Goal: Information Seeking & Learning: Find contact information

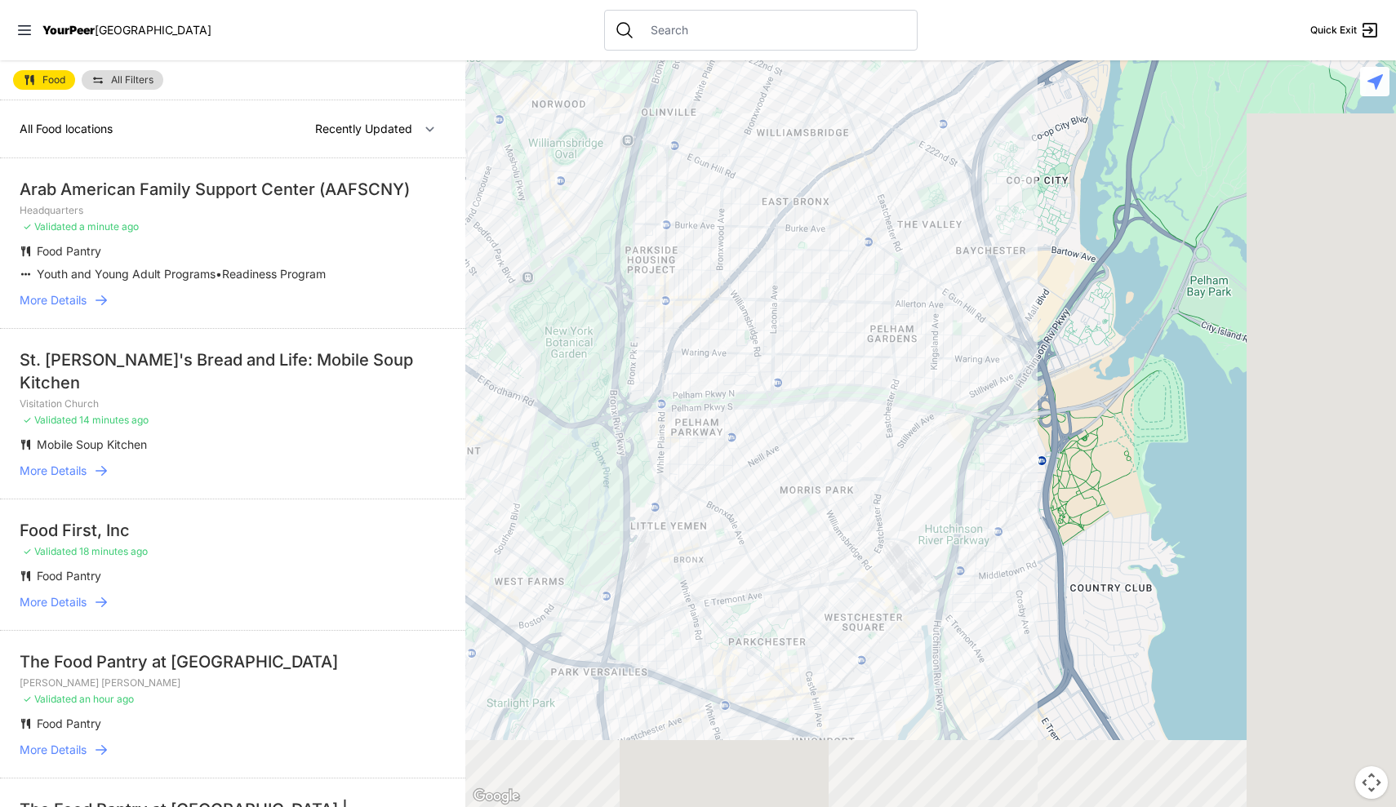
select select "nearby"
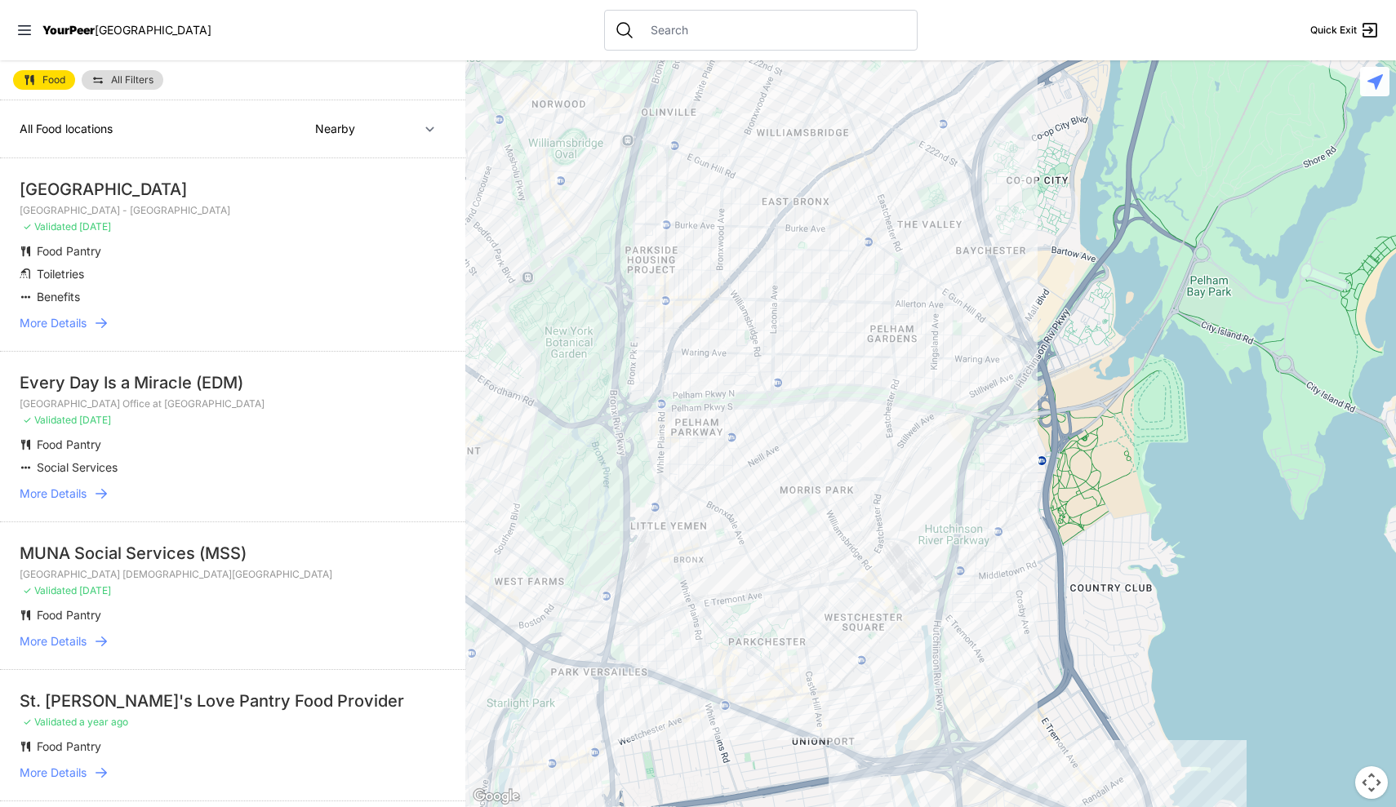
click at [955, 433] on div at bounding box center [930, 433] width 931 height 747
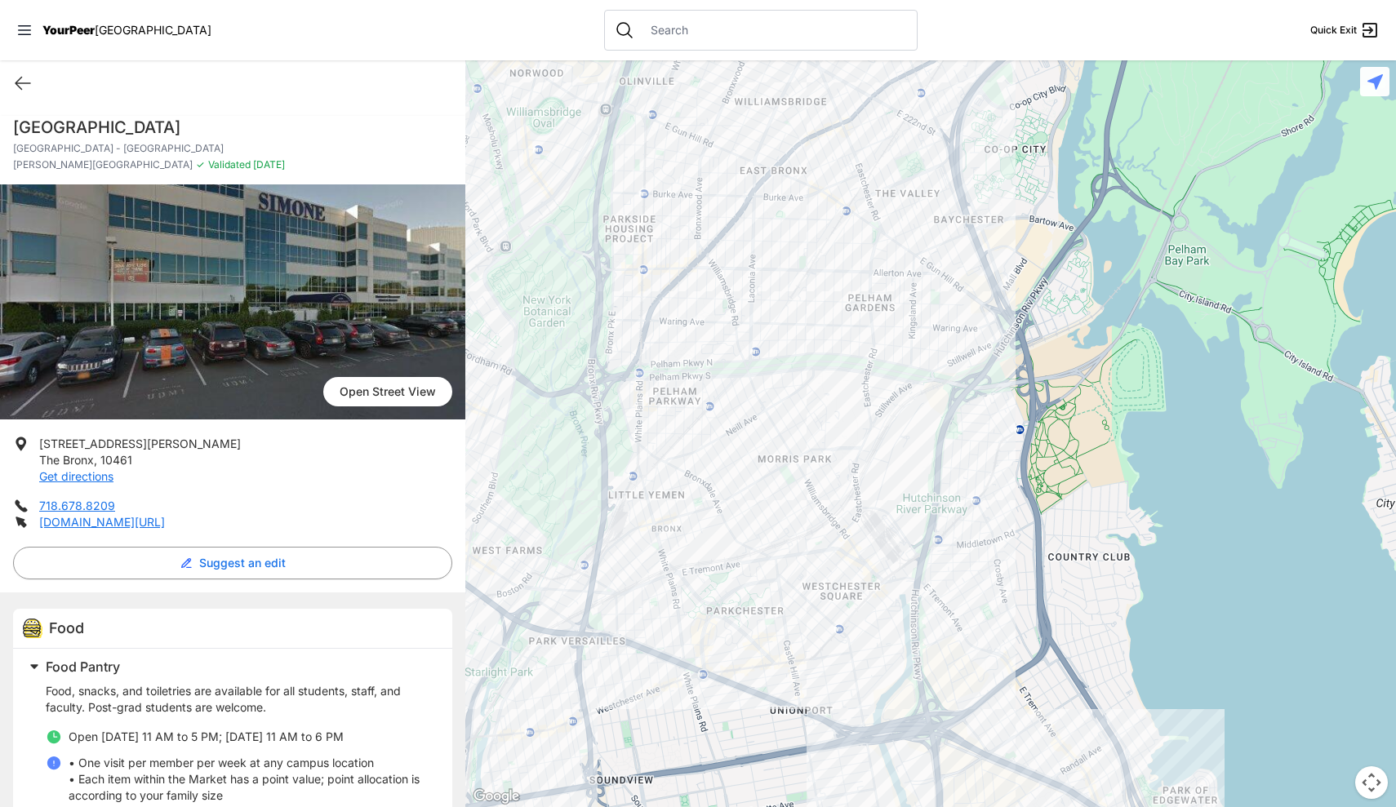
drag, startPoint x: 793, startPoint y: 456, endPoint x: 793, endPoint y: 384, distance: 72.7
click at [793, 384] on div at bounding box center [930, 433] width 931 height 747
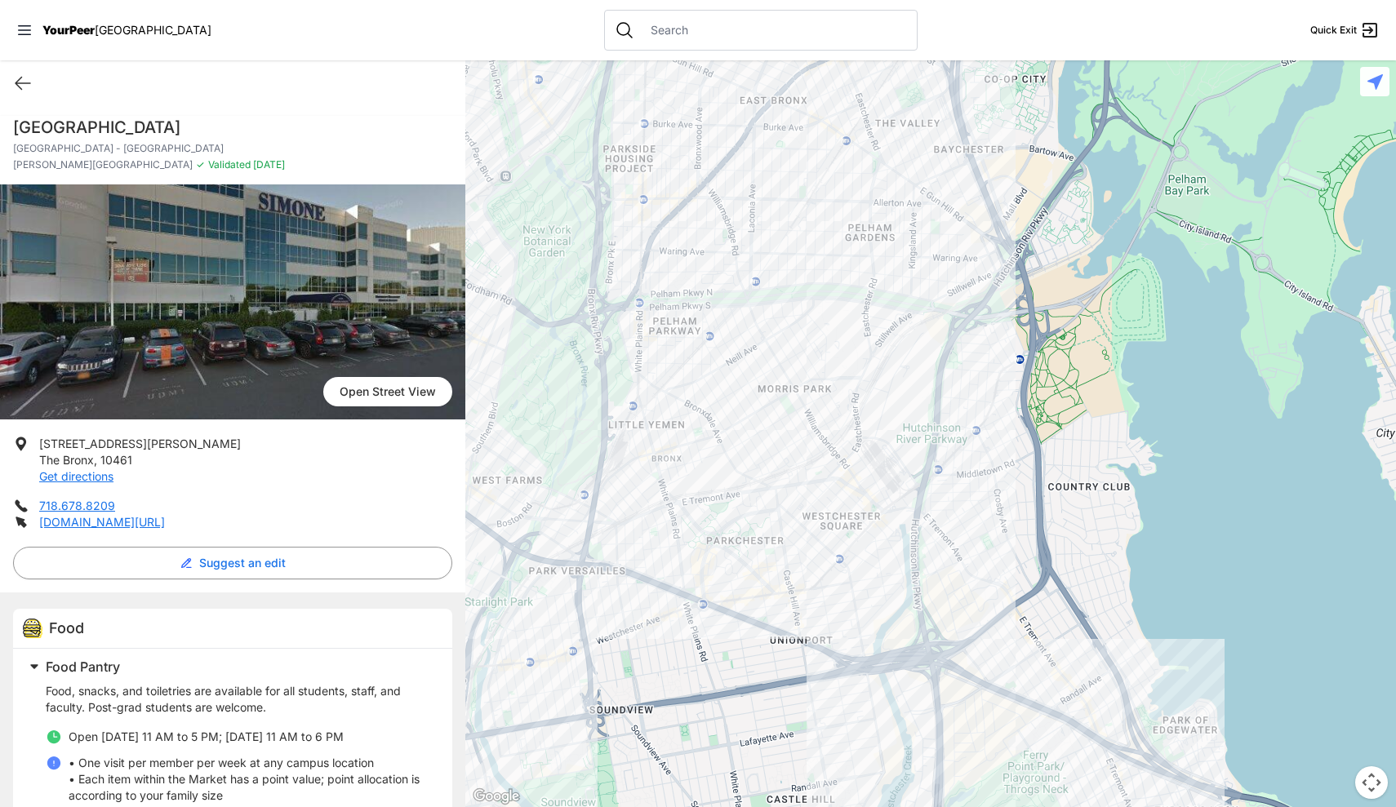
click at [843, 466] on div at bounding box center [930, 433] width 931 height 747
click at [839, 472] on div at bounding box center [930, 433] width 931 height 747
click at [842, 469] on div at bounding box center [930, 433] width 931 height 747
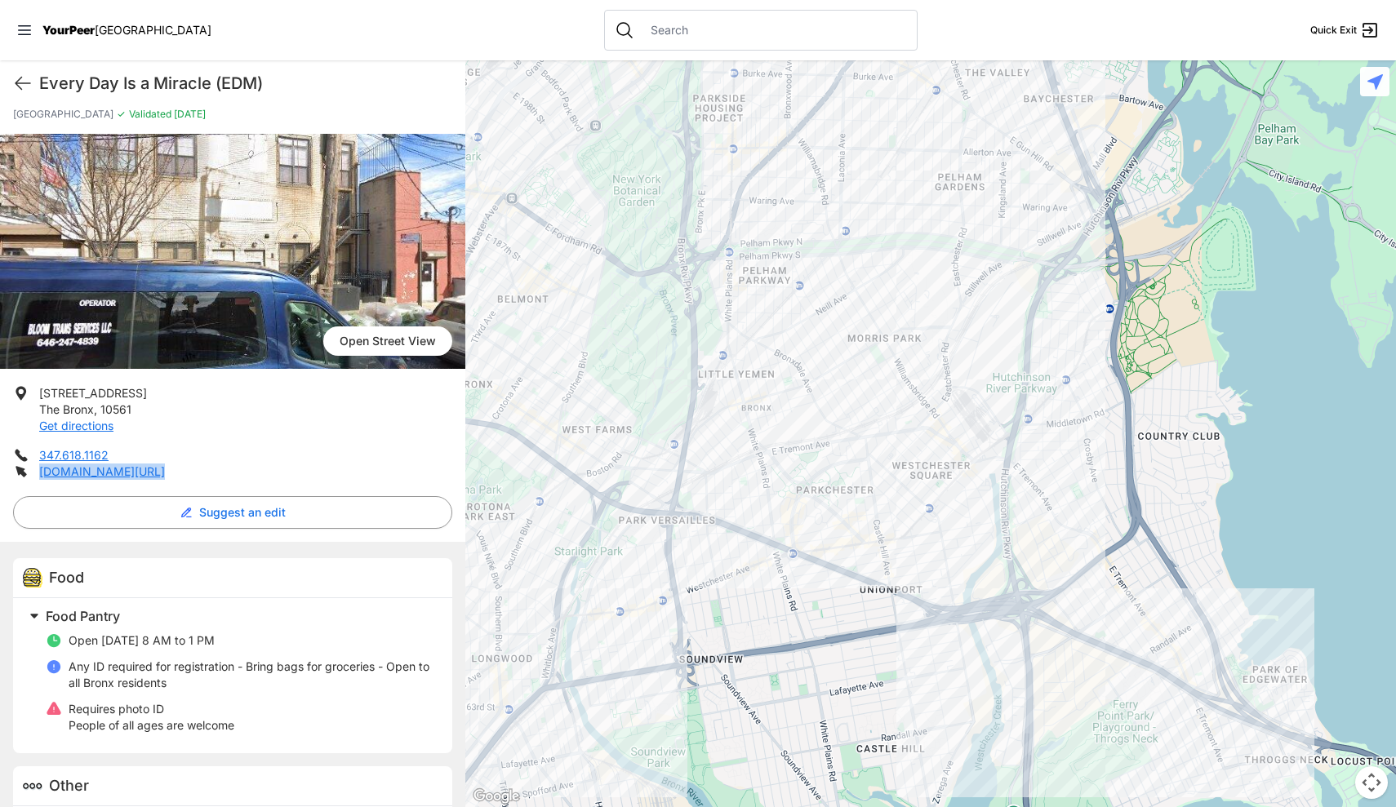
scroll to position [67, 0]
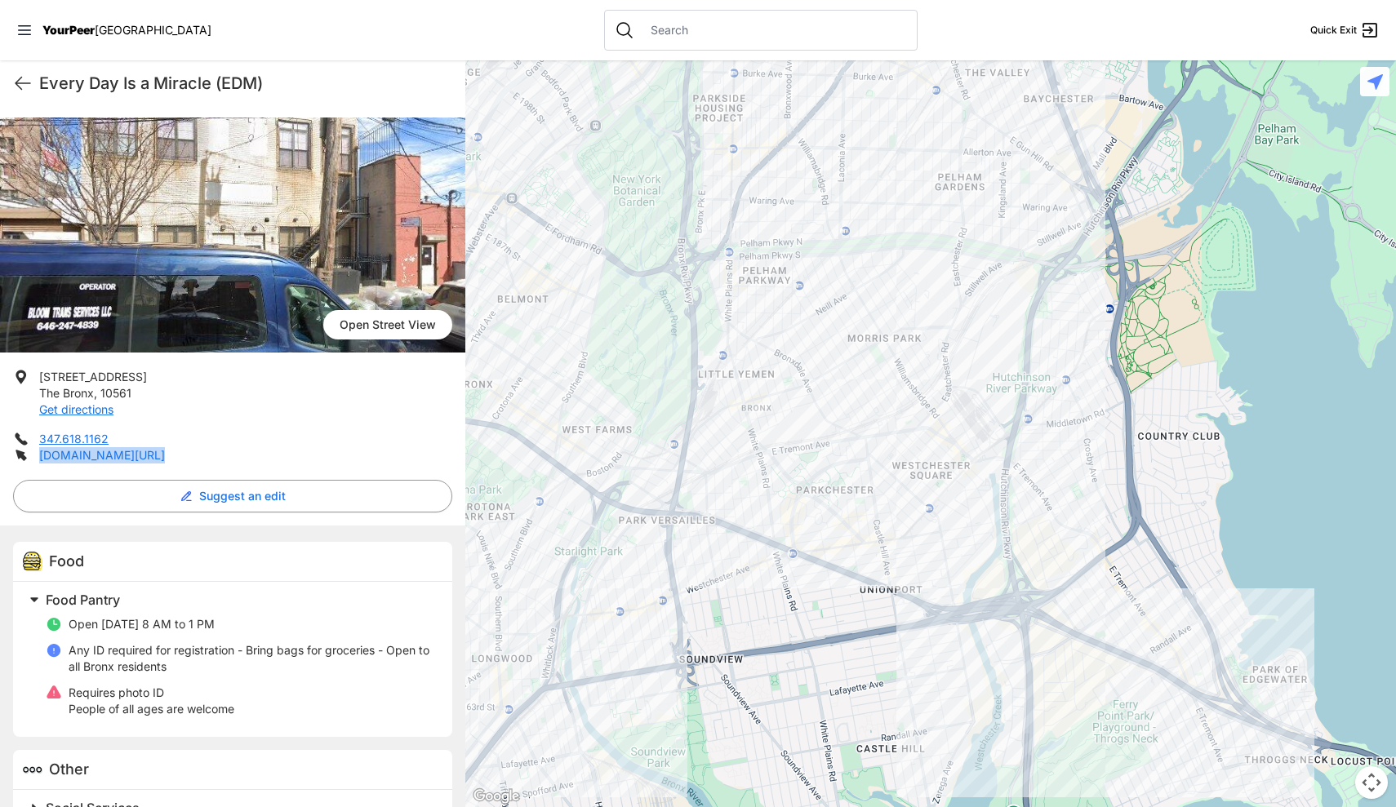
click at [119, 457] on link "[DOMAIN_NAME][URL]" at bounding box center [102, 455] width 126 height 14
click at [927, 451] on div at bounding box center [930, 433] width 931 height 747
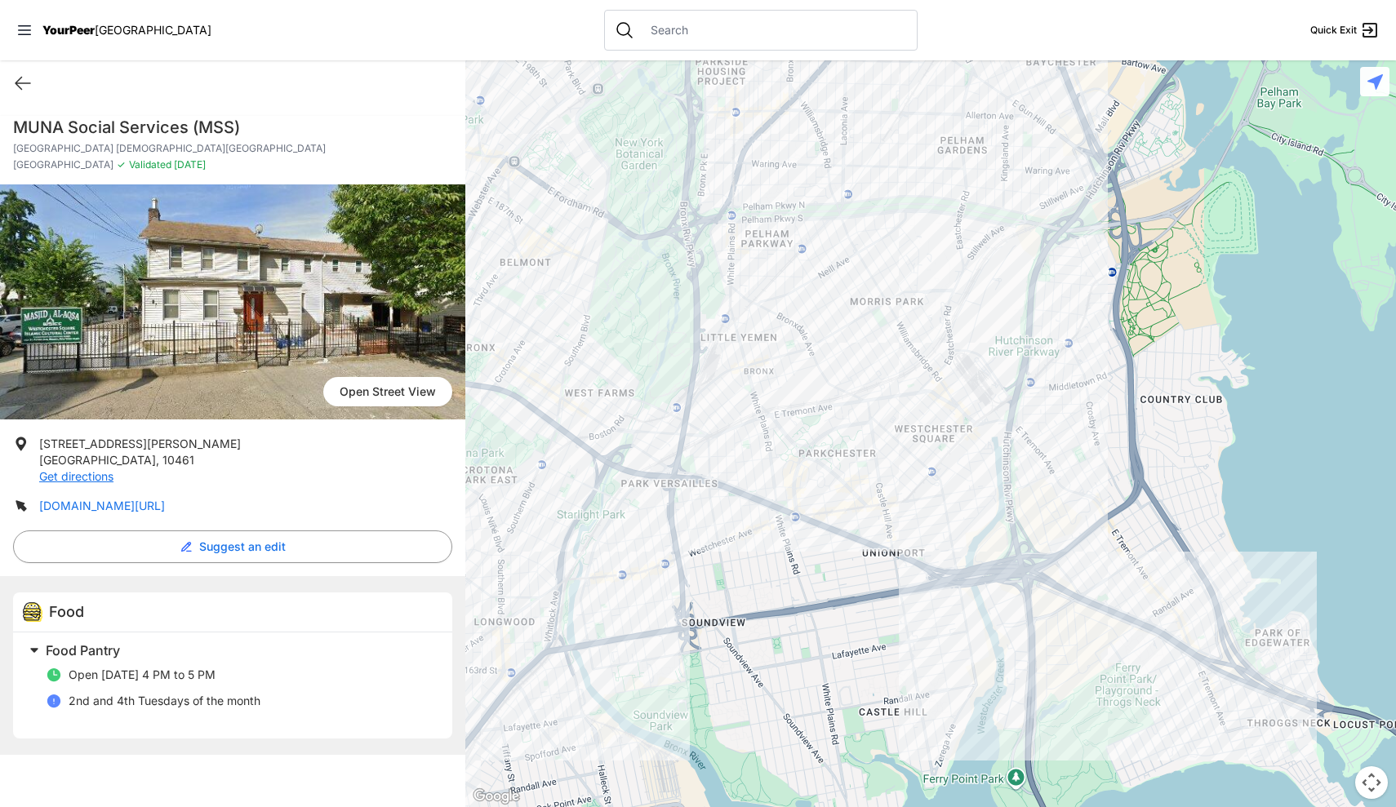
click at [165, 508] on link "[DOMAIN_NAME][URL]" at bounding box center [102, 506] width 126 height 14
click at [958, 437] on div at bounding box center [930, 433] width 931 height 747
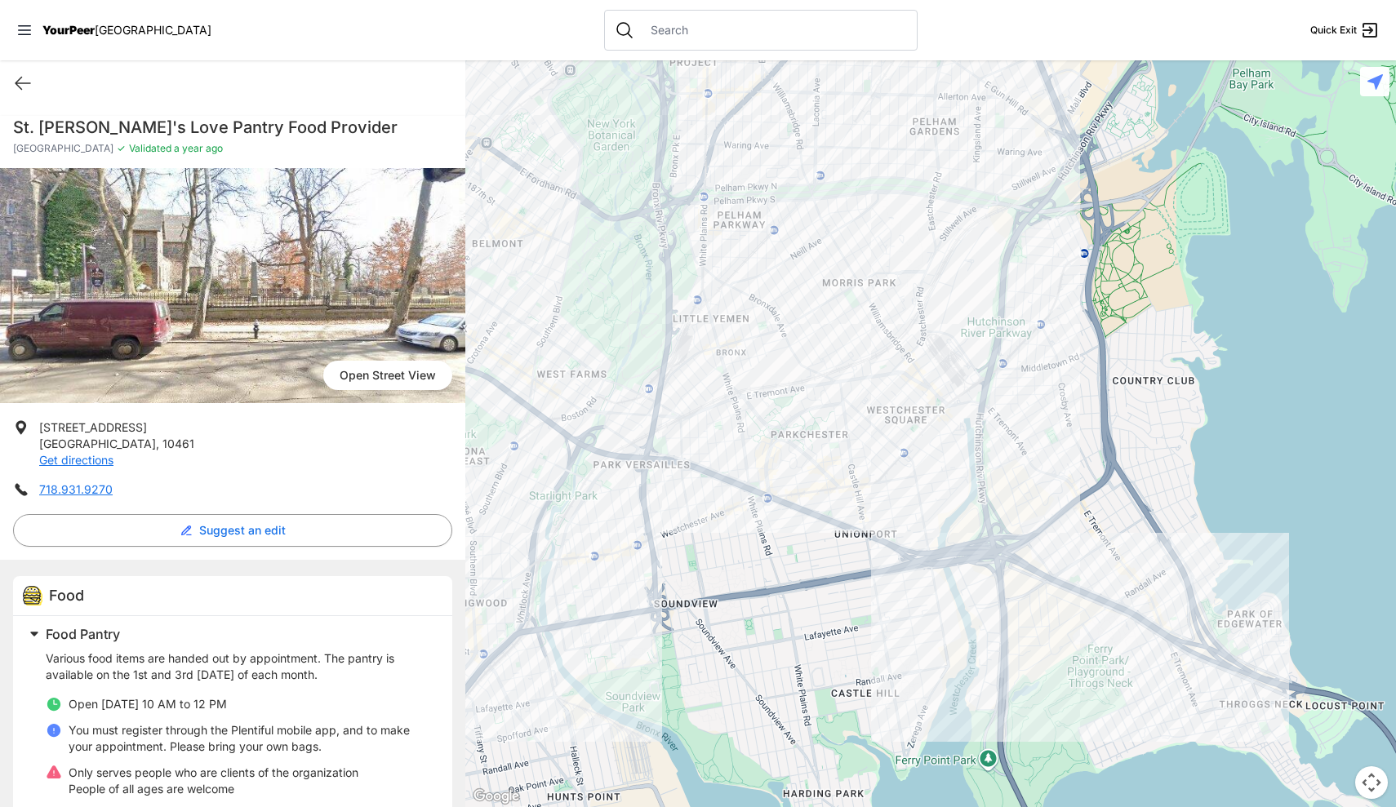
click at [908, 469] on div at bounding box center [930, 433] width 931 height 747
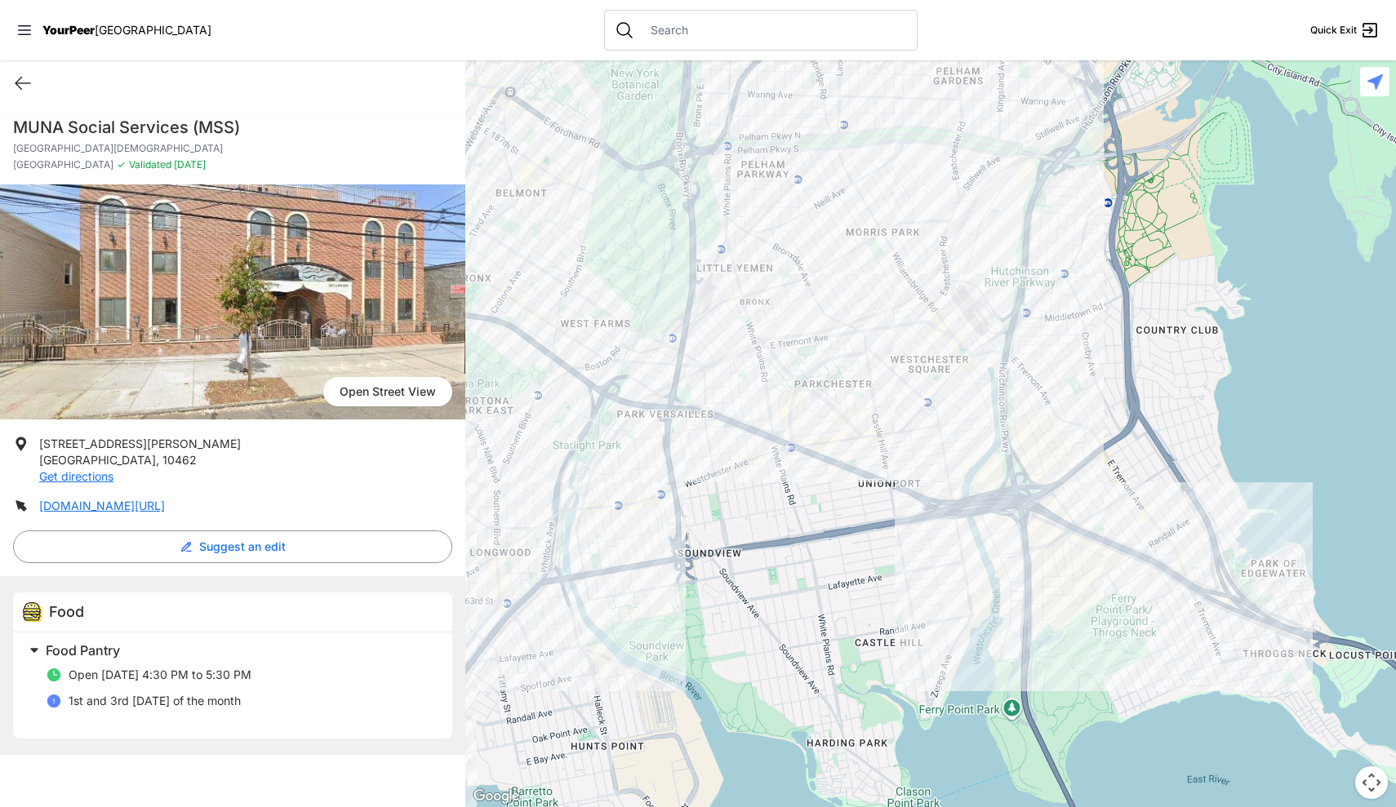
click at [850, 414] on div at bounding box center [930, 433] width 931 height 747
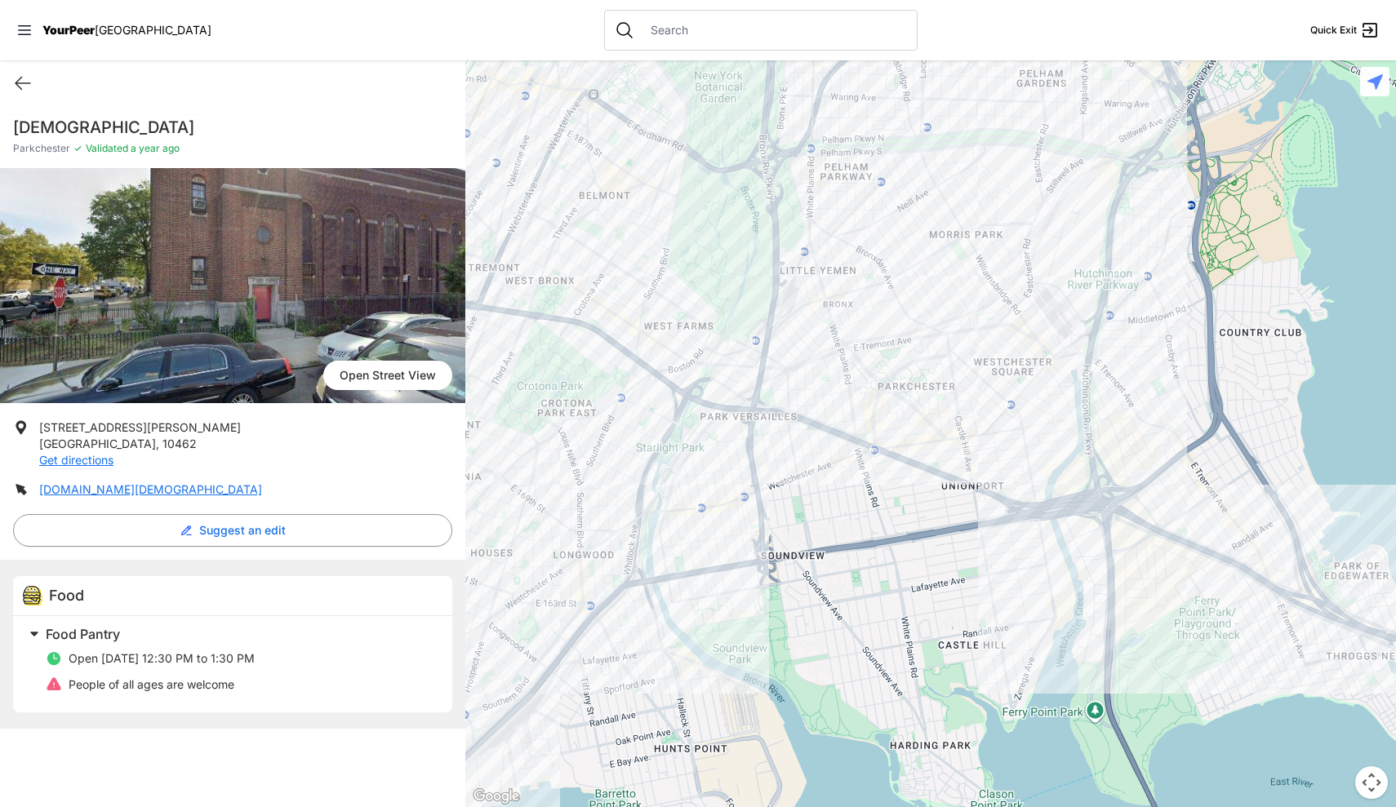
click at [859, 406] on div at bounding box center [930, 433] width 931 height 747
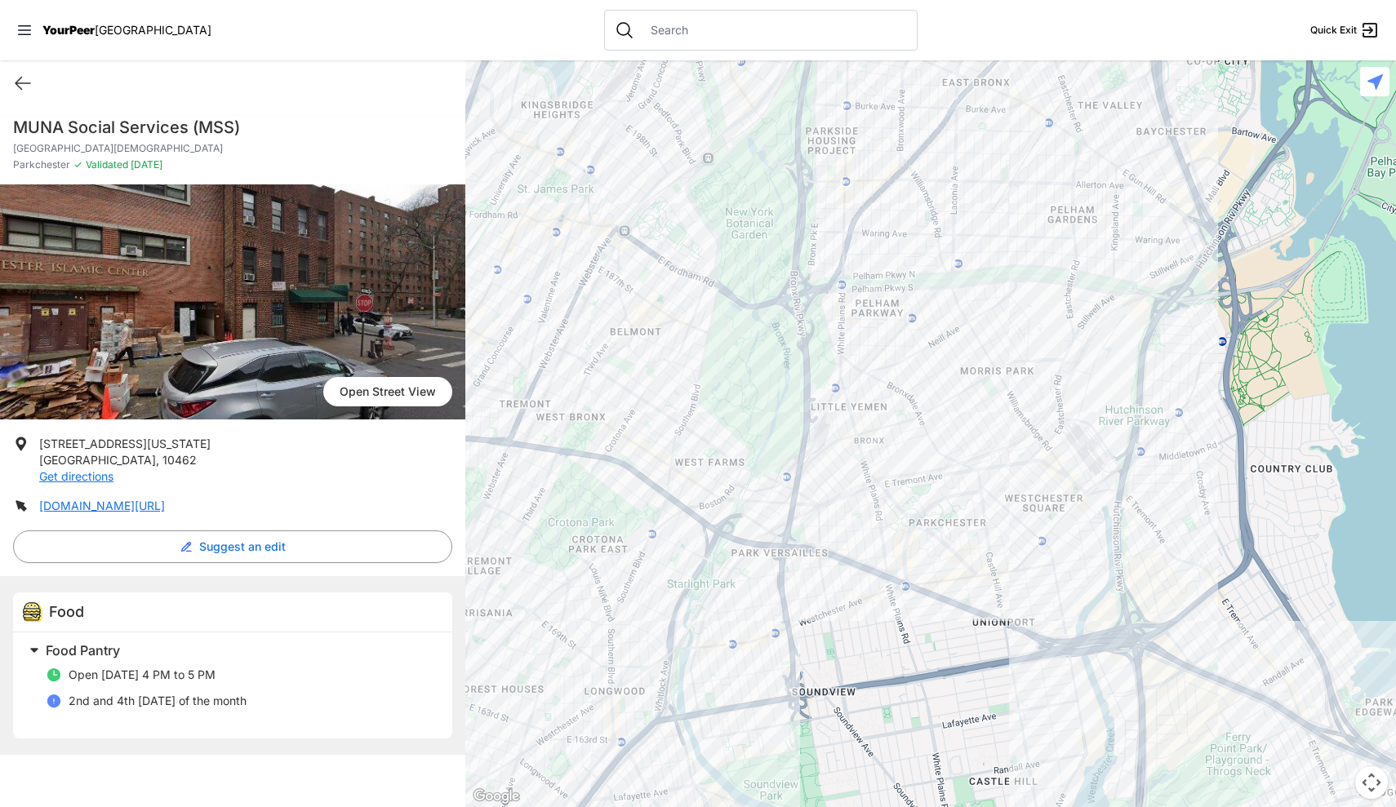
drag, startPoint x: 953, startPoint y: 243, endPoint x: 912, endPoint y: 371, distance: 133.7
click at [913, 371] on div at bounding box center [930, 433] width 931 height 747
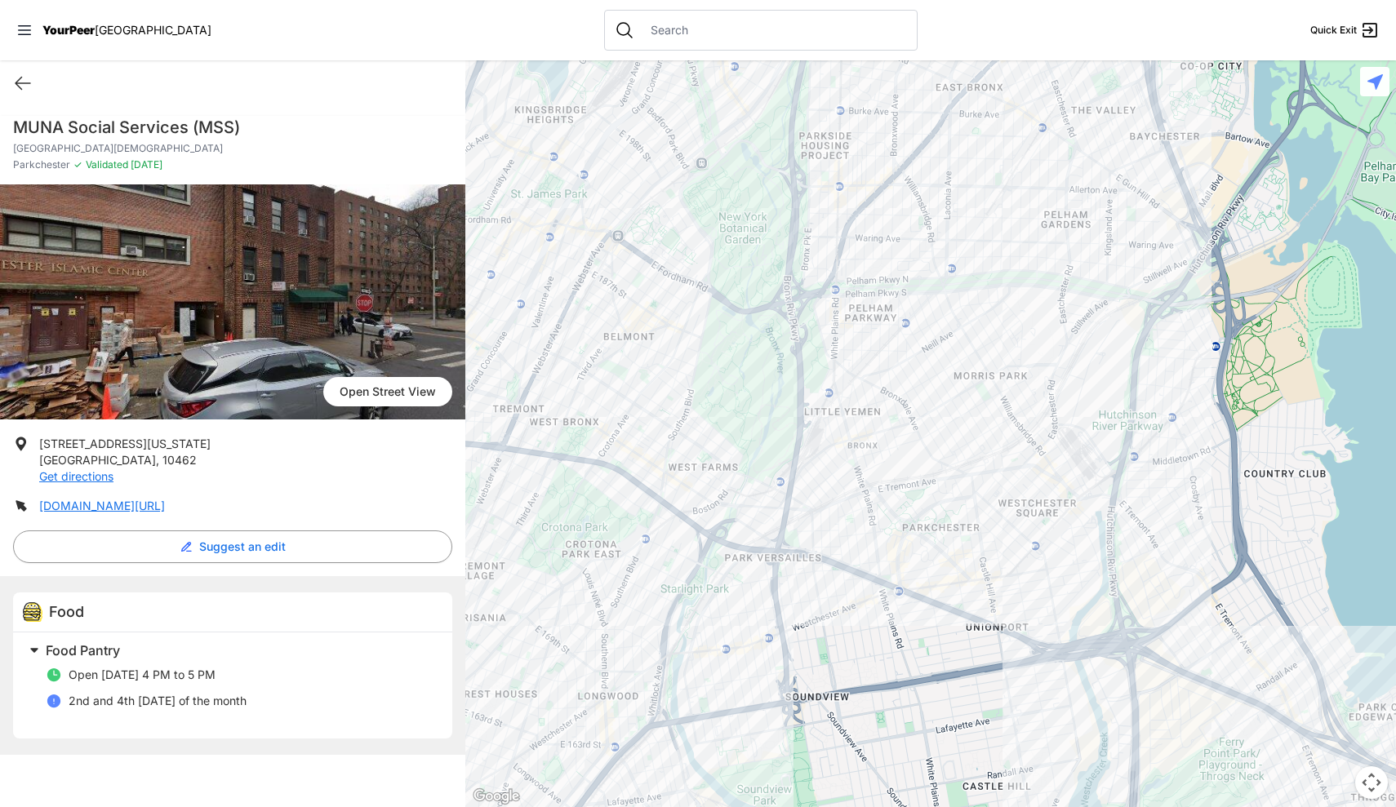
click at [864, 191] on div at bounding box center [930, 433] width 931 height 747
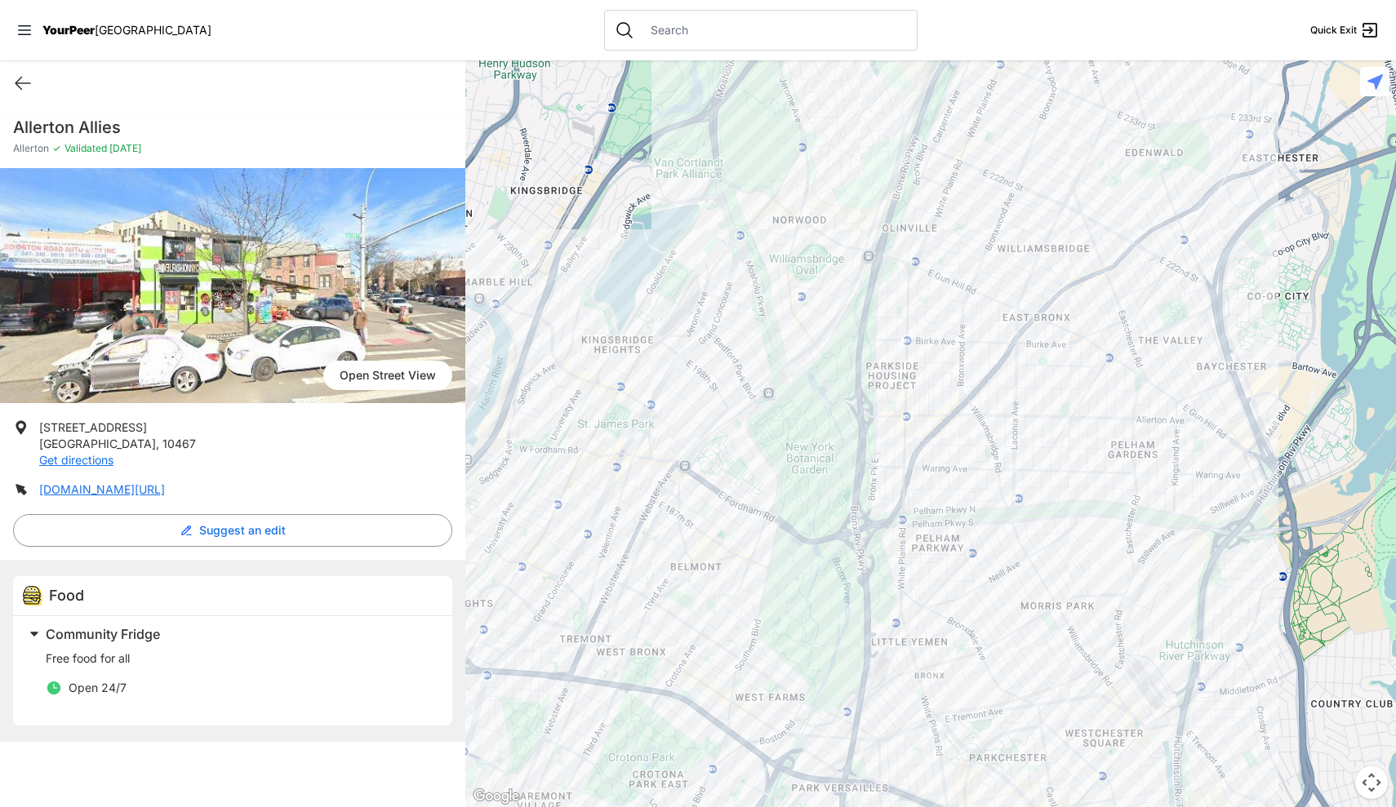
click at [727, 402] on div at bounding box center [930, 433] width 931 height 747
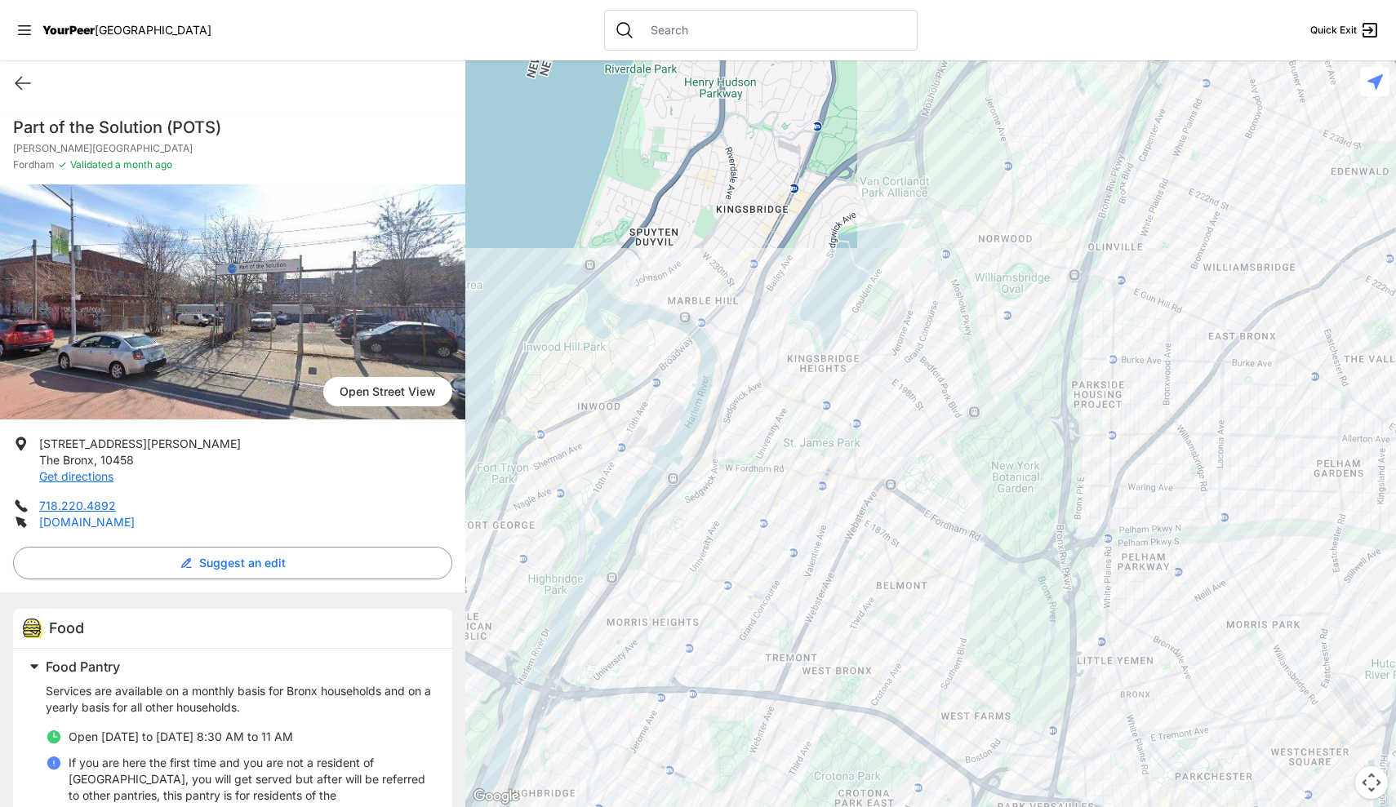
click at [103, 519] on link "[DOMAIN_NAME]" at bounding box center [87, 522] width 96 height 14
click at [795, 269] on div at bounding box center [930, 433] width 931 height 747
